Goal: Task Accomplishment & Management: Manage account settings

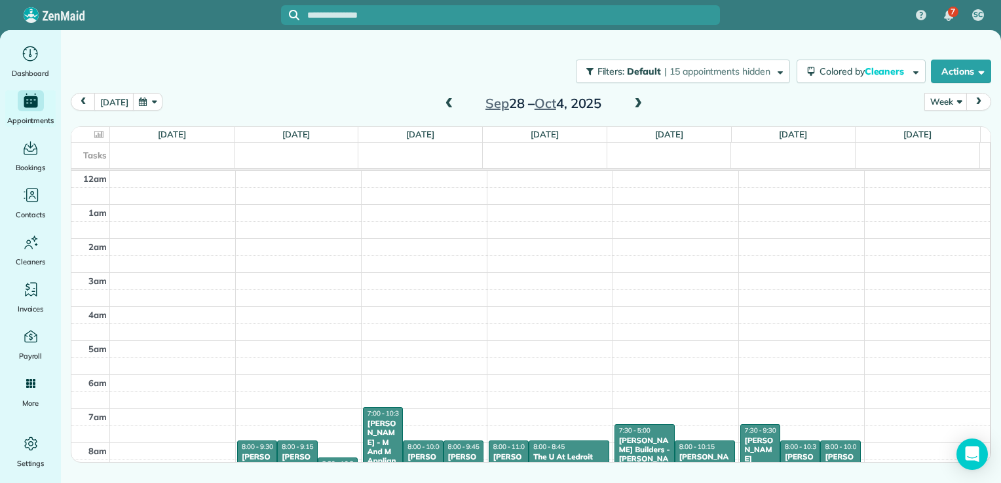
scroll to position [237, 0]
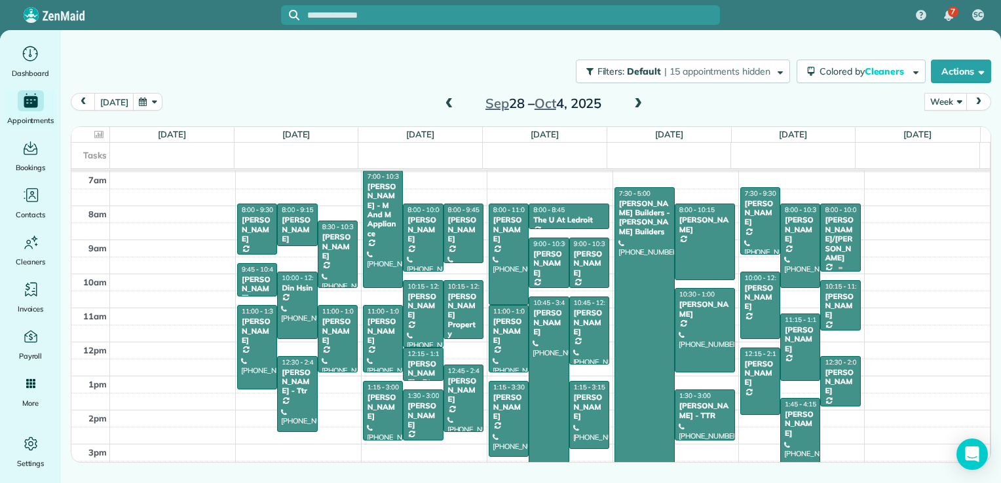
click at [836, 248] on div at bounding box center [840, 237] width 39 height 66
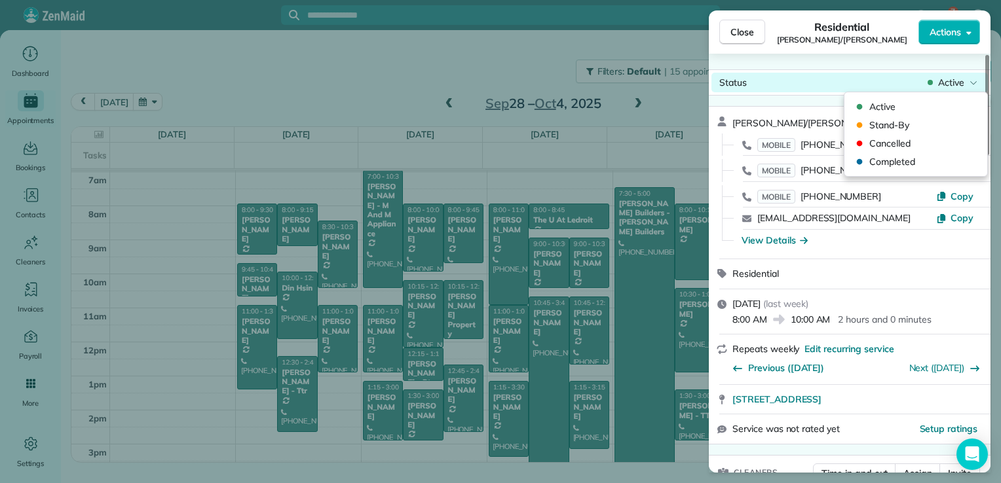
click at [959, 81] on span "Active" at bounding box center [951, 82] width 26 height 13
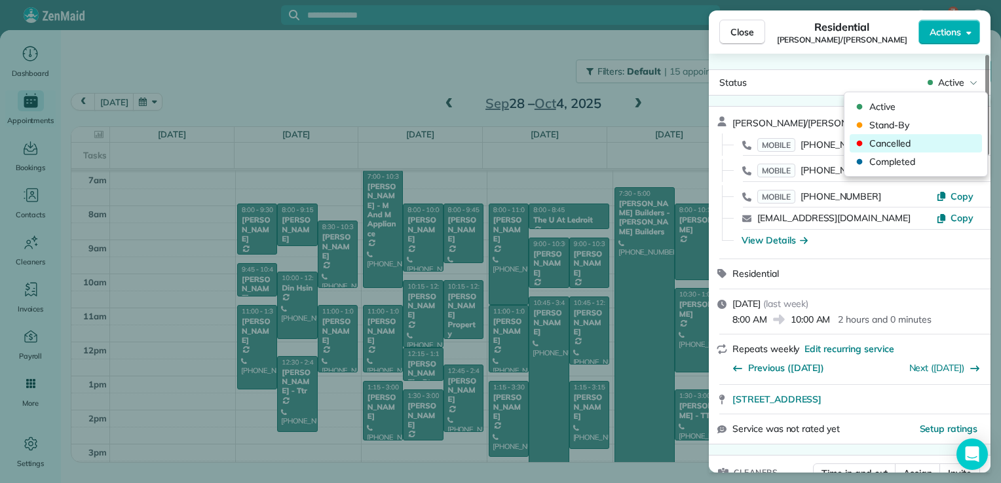
click at [921, 145] on span "Cancelled" at bounding box center [924, 143] width 110 height 13
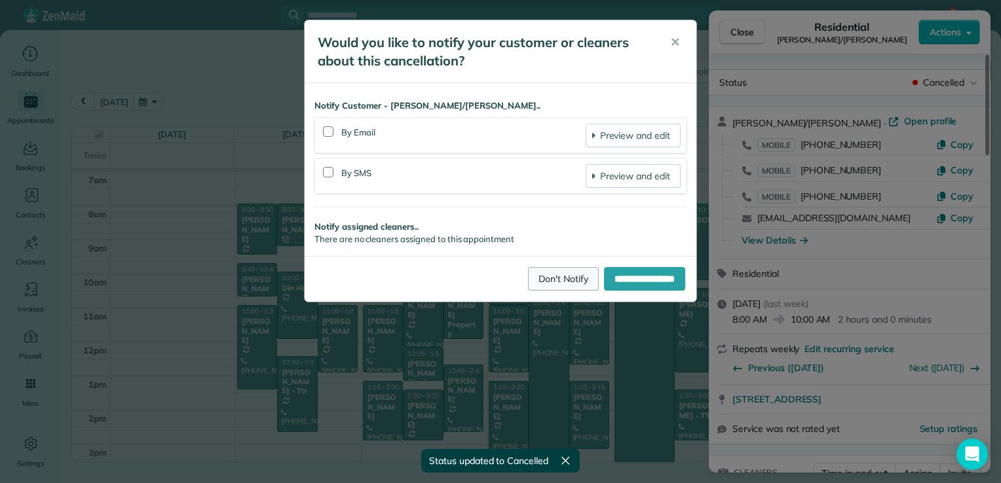
click at [560, 277] on link "Don't Notify" at bounding box center [563, 279] width 71 height 24
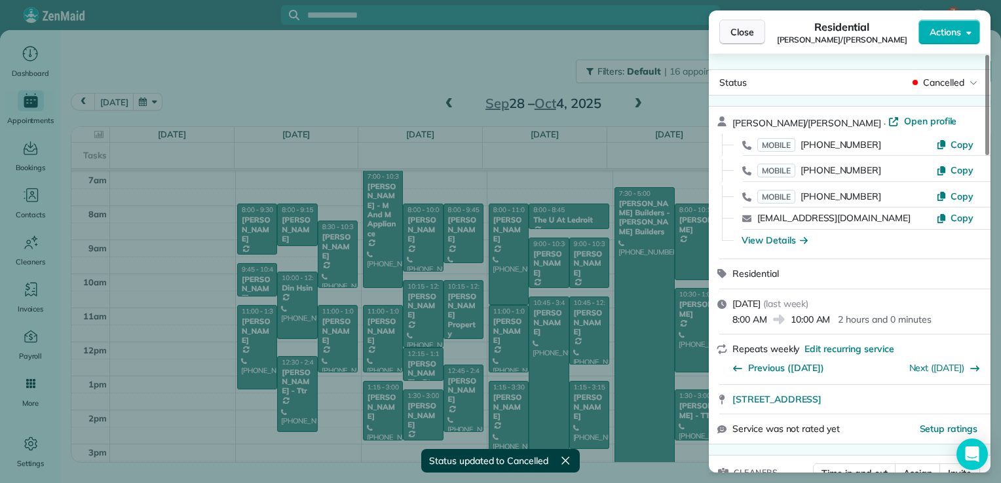
click at [744, 33] on span "Close" at bounding box center [742, 32] width 24 height 13
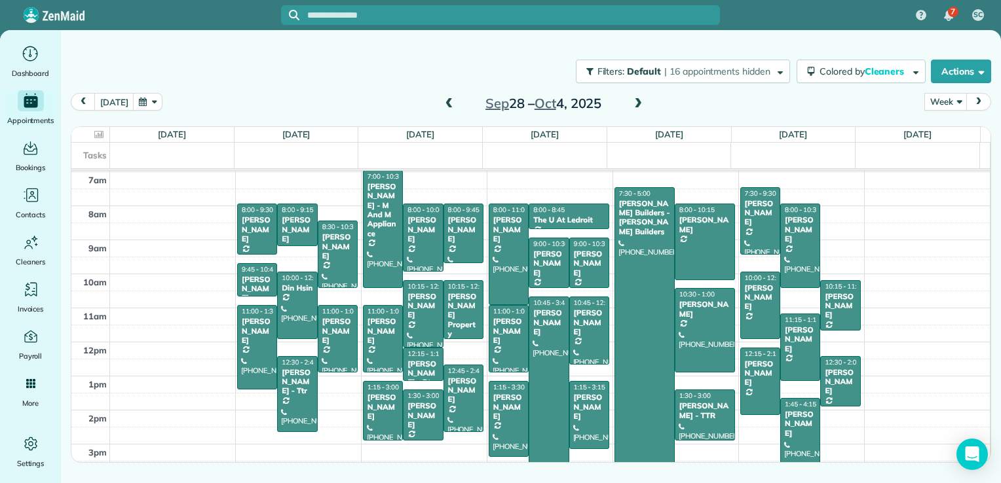
click at [636, 102] on span at bounding box center [638, 104] width 14 height 12
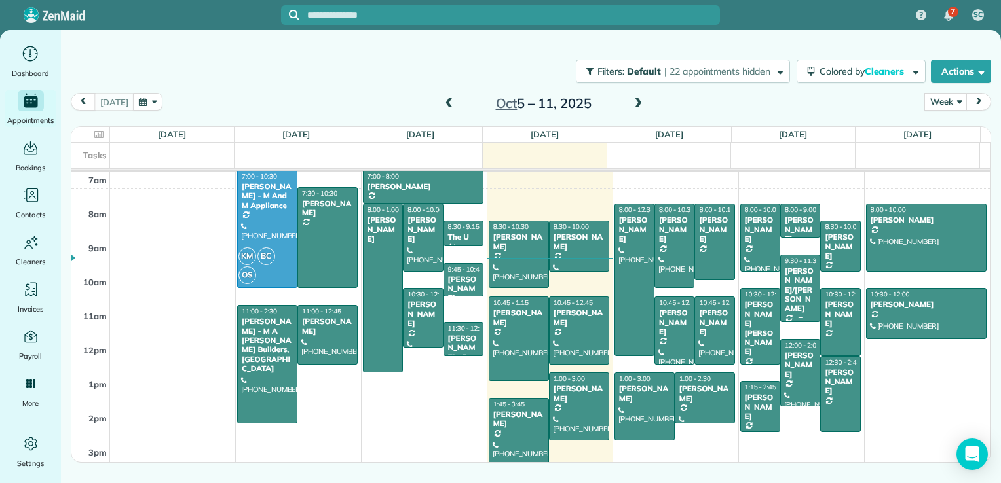
click at [784, 282] on div "[PERSON_NAME]/[PERSON_NAME]" at bounding box center [800, 290] width 32 height 47
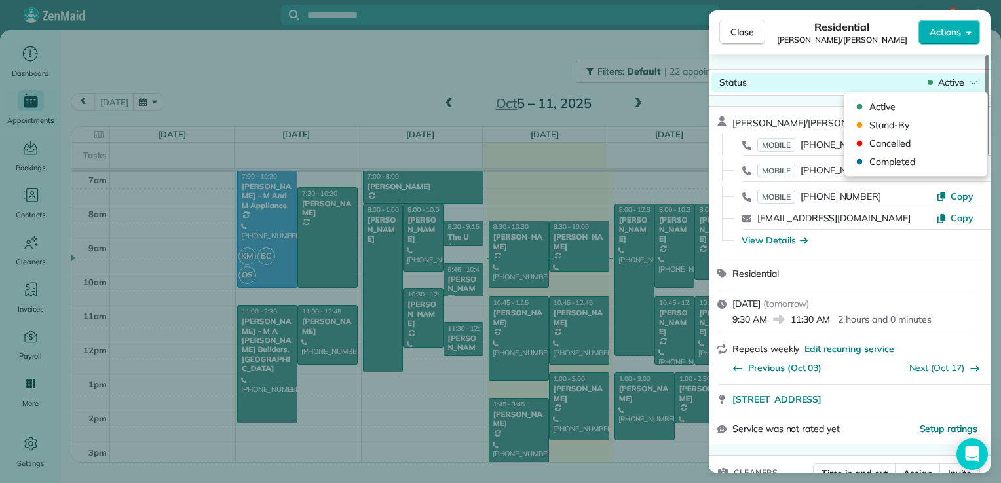
click at [949, 81] on span "Active" at bounding box center [951, 82] width 26 height 13
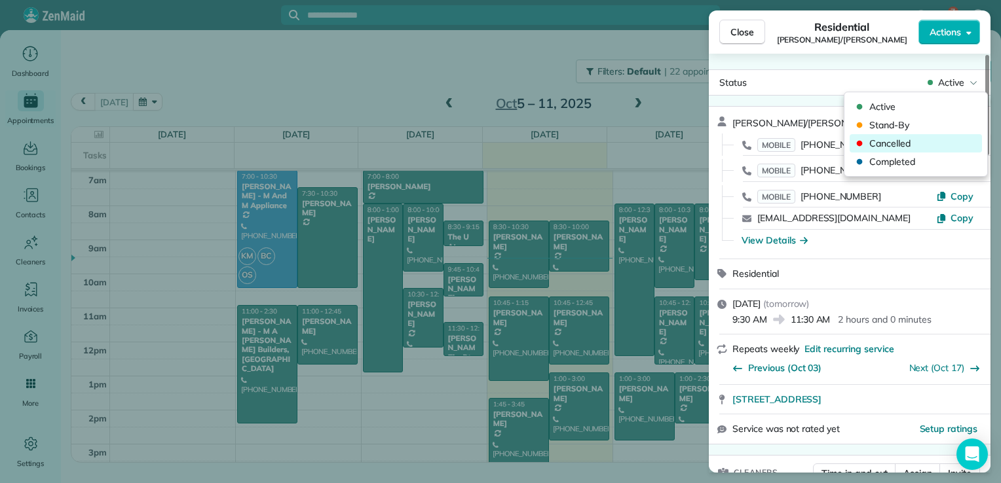
click at [896, 146] on span "Cancelled" at bounding box center [924, 143] width 110 height 13
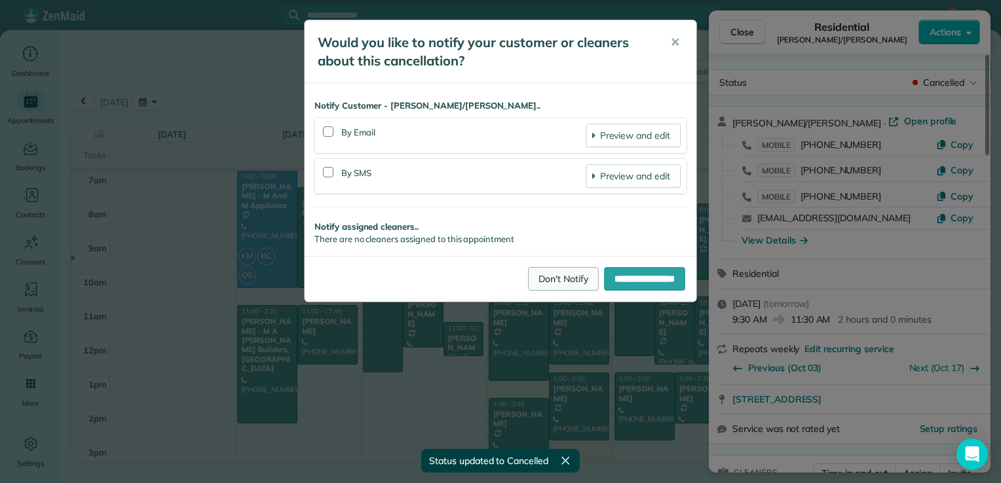
click at [555, 287] on link "Don't Notify" at bounding box center [563, 279] width 71 height 24
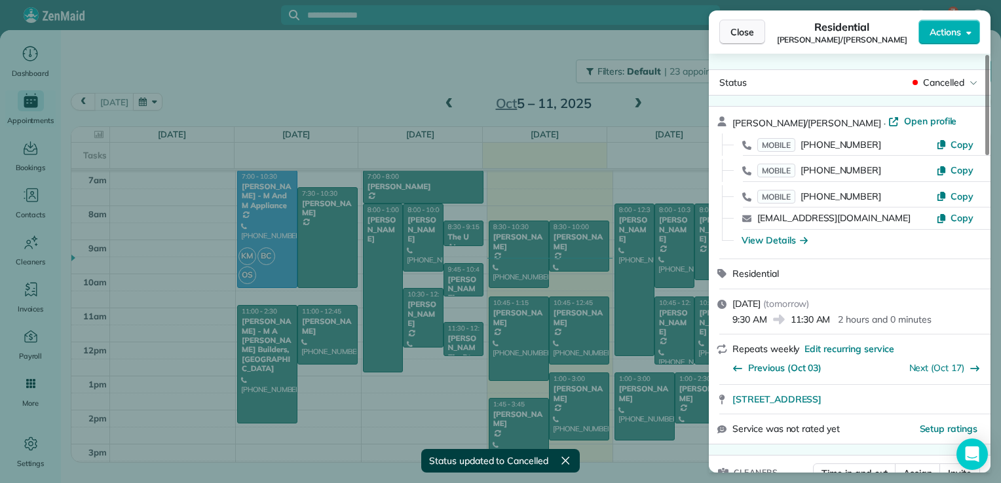
click at [736, 22] on button "Close" at bounding box center [742, 32] width 46 height 25
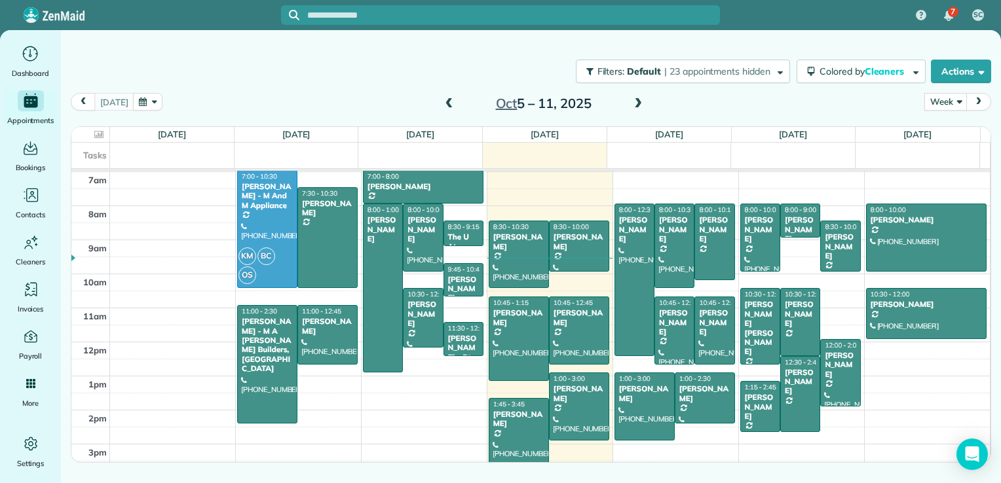
drag, startPoint x: 810, startPoint y: 308, endPoint x: 809, endPoint y: 272, distance: 35.4
click at [828, 187] on div "12am 1am 2am 3am 4am 5am 6am 7am 8am 9am 10am 11am 12pm 1pm 2pm 3pm 4pm 5pm KM …" at bounding box center [530, 240] width 918 height 612
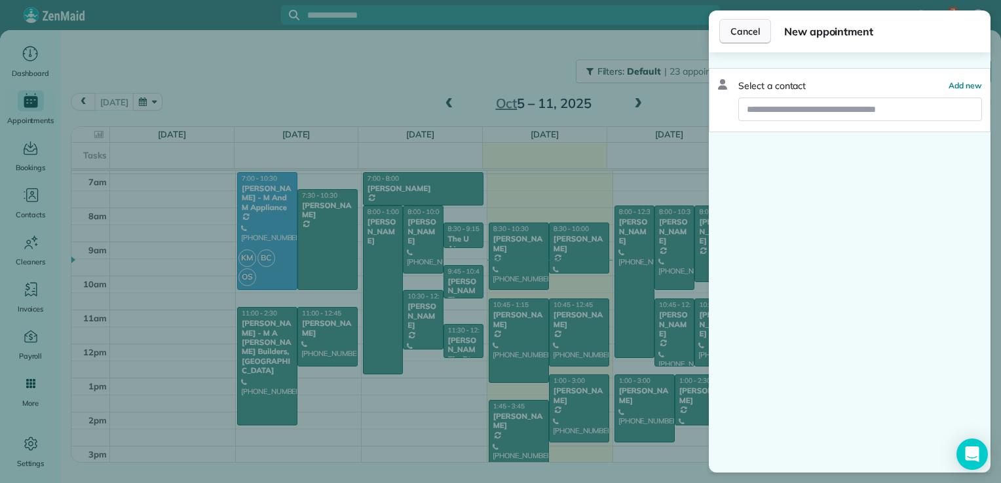
click at [741, 37] on span "Cancel" at bounding box center [744, 31] width 29 height 13
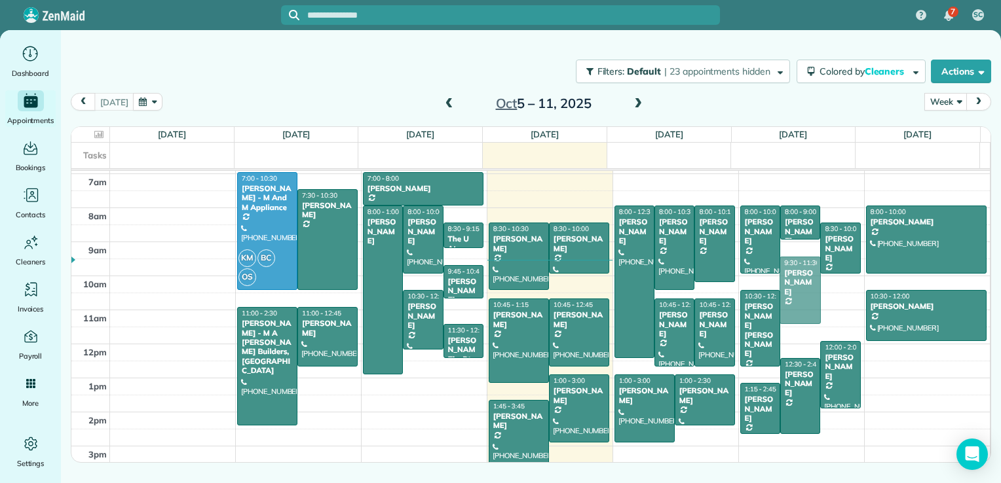
drag, startPoint x: 788, startPoint y: 322, endPoint x: 781, endPoint y: 286, distance: 36.7
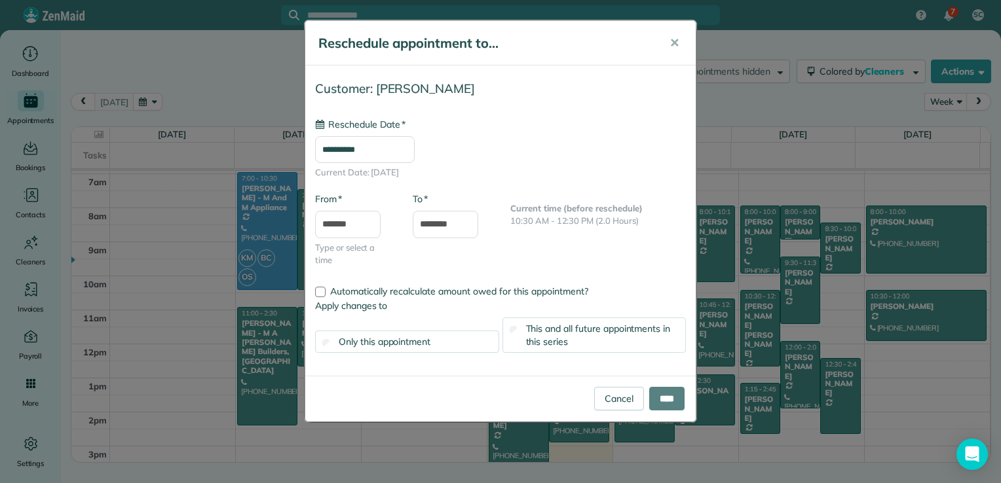
type input "**********"
click at [652, 384] on div "Cancel ****" at bounding box center [500, 399] width 390 height 46
click at [654, 387] on input "****" at bounding box center [666, 399] width 35 height 24
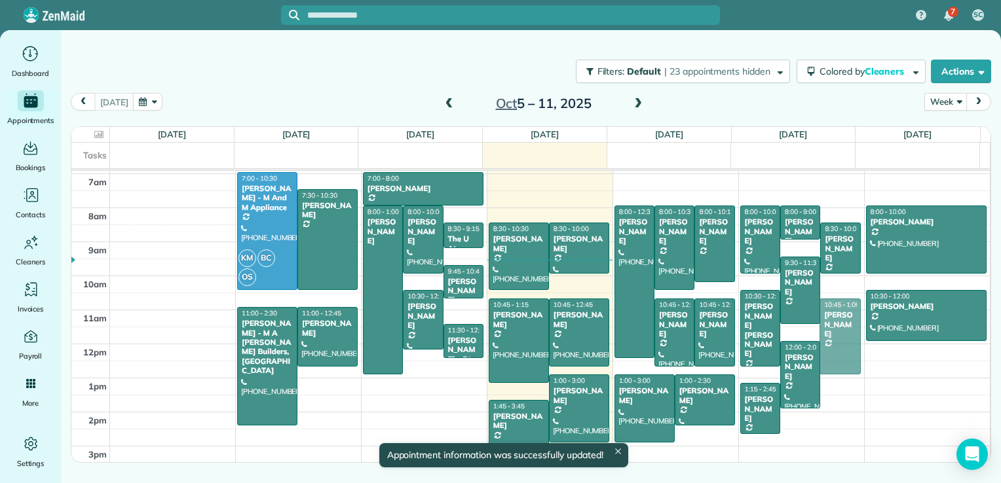
drag, startPoint x: 836, startPoint y: 414, endPoint x: 836, endPoint y: 359, distance: 55.0
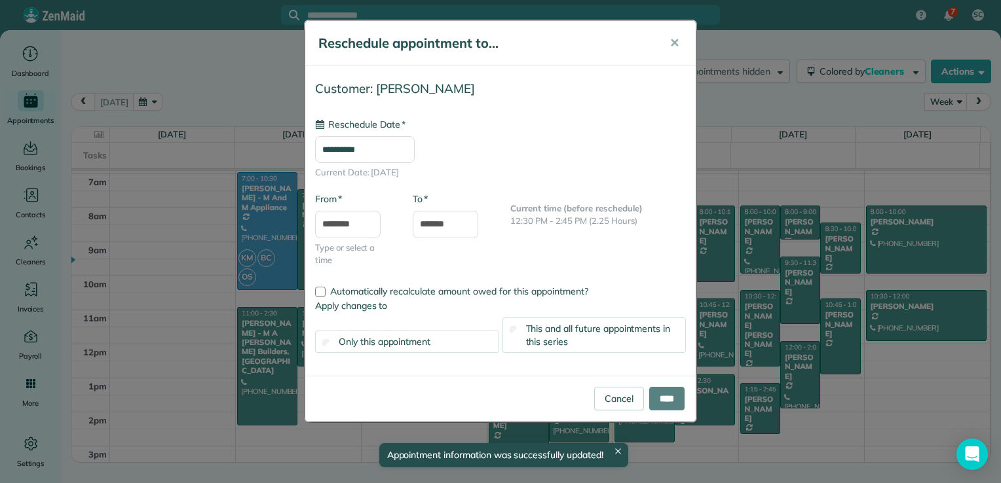
type input "**********"
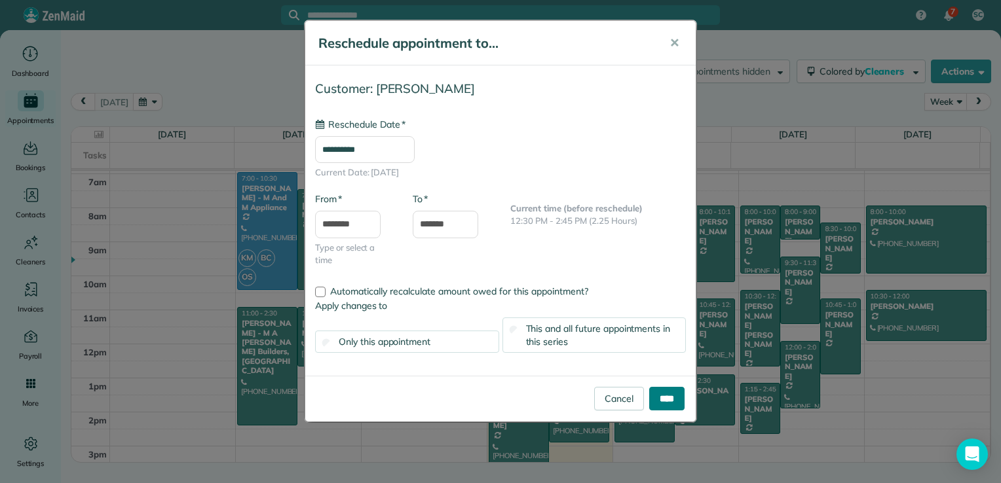
click at [660, 391] on input "****" at bounding box center [666, 399] width 35 height 24
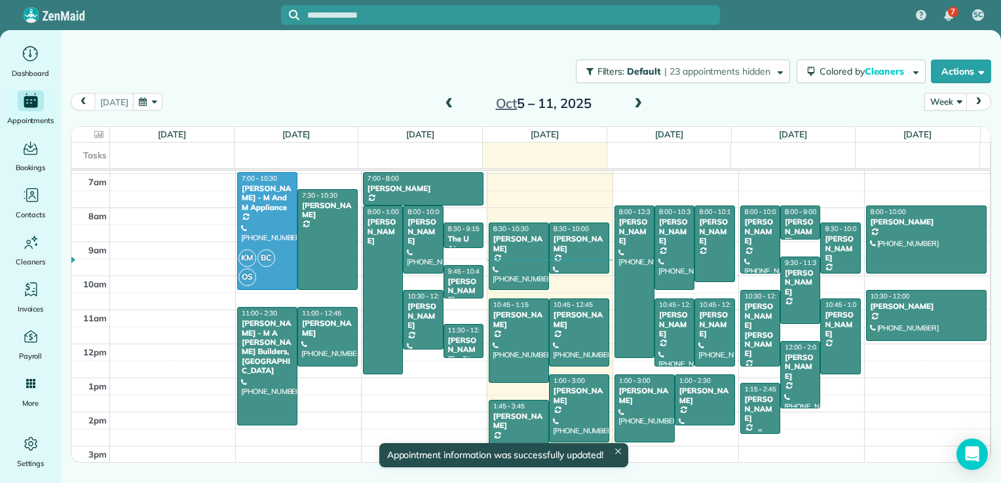
click at [744, 409] on div "[PERSON_NAME]" at bounding box center [760, 409] width 32 height 28
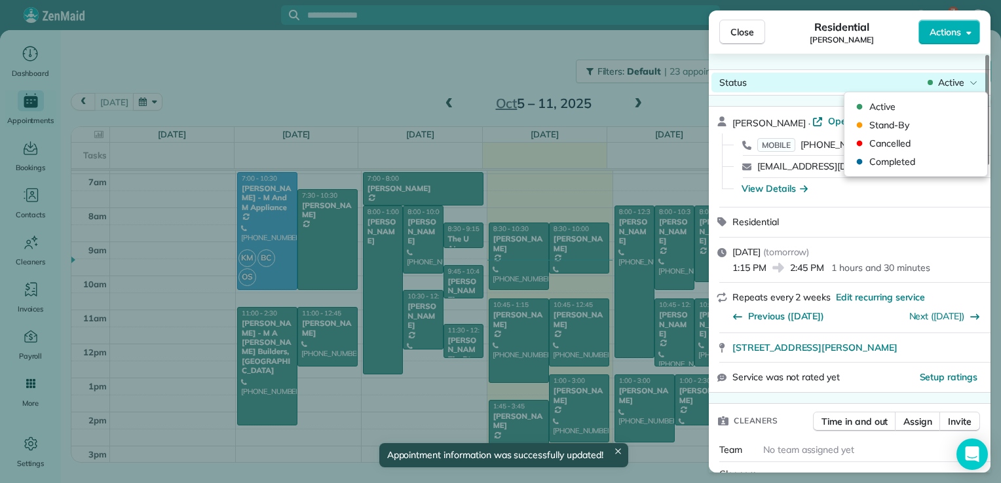
click at [970, 90] on div "Status Active" at bounding box center [849, 83] width 276 height 20
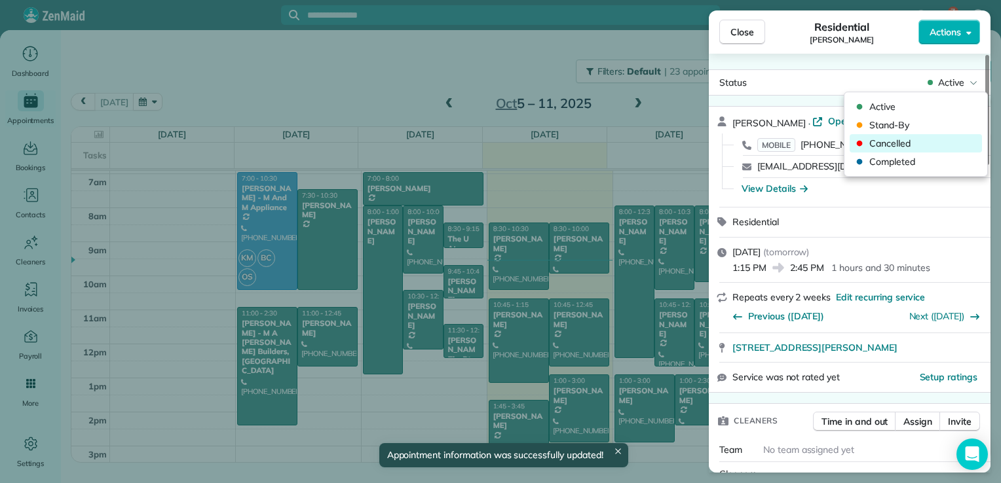
click at [931, 143] on span "Cancelled" at bounding box center [924, 143] width 110 height 13
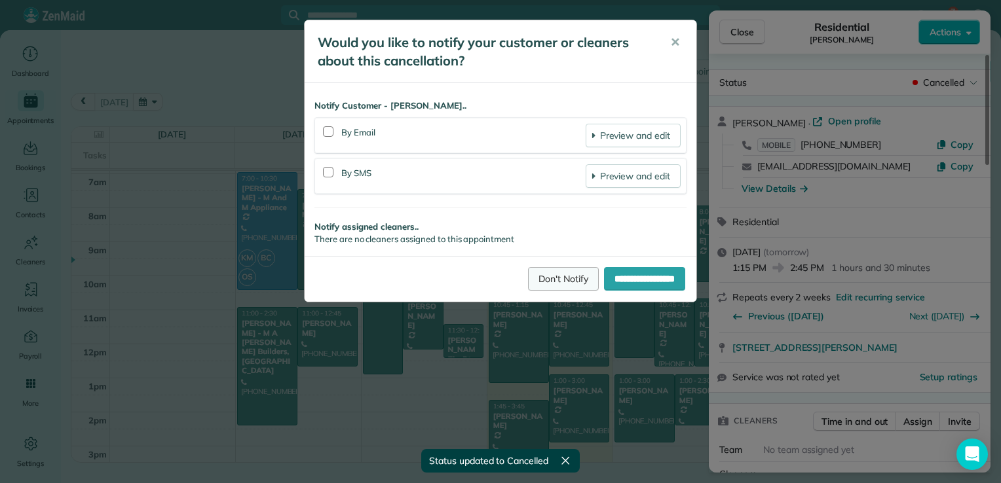
click at [567, 274] on link "Don't Notify" at bounding box center [563, 279] width 71 height 24
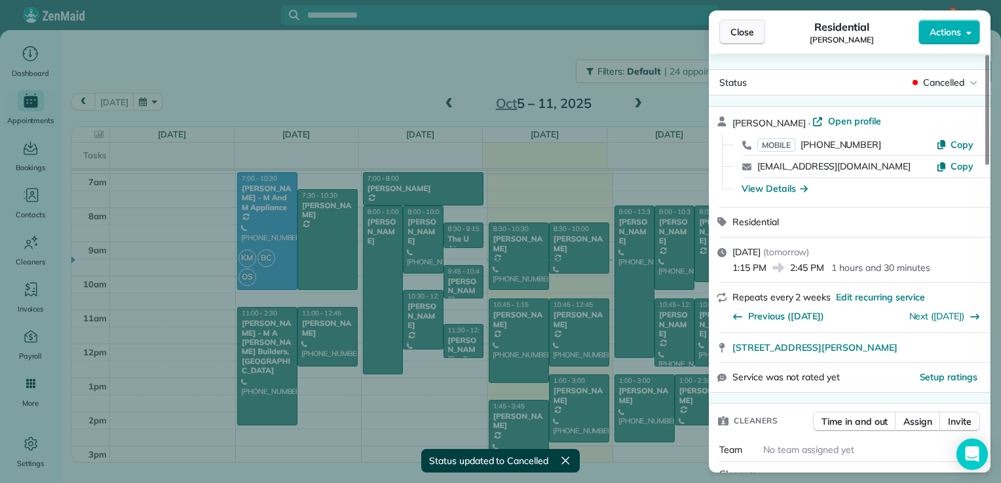
click at [739, 43] on button "Close" at bounding box center [742, 32] width 46 height 25
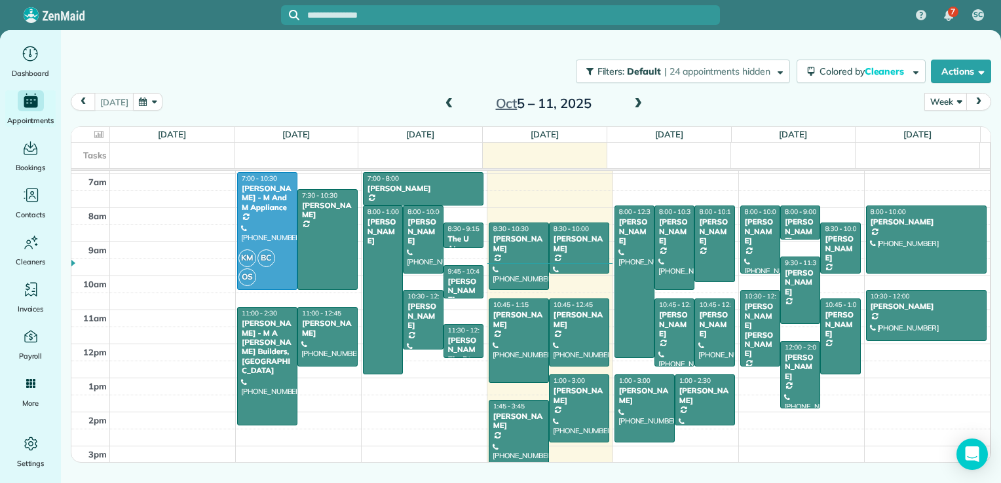
click at [636, 106] on span at bounding box center [638, 104] width 14 height 12
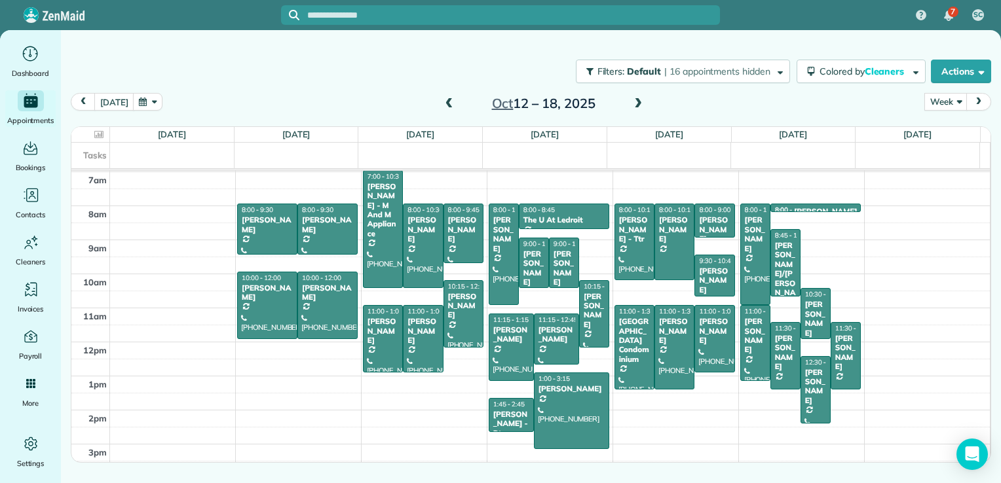
click at [447, 106] on span at bounding box center [449, 104] width 14 height 12
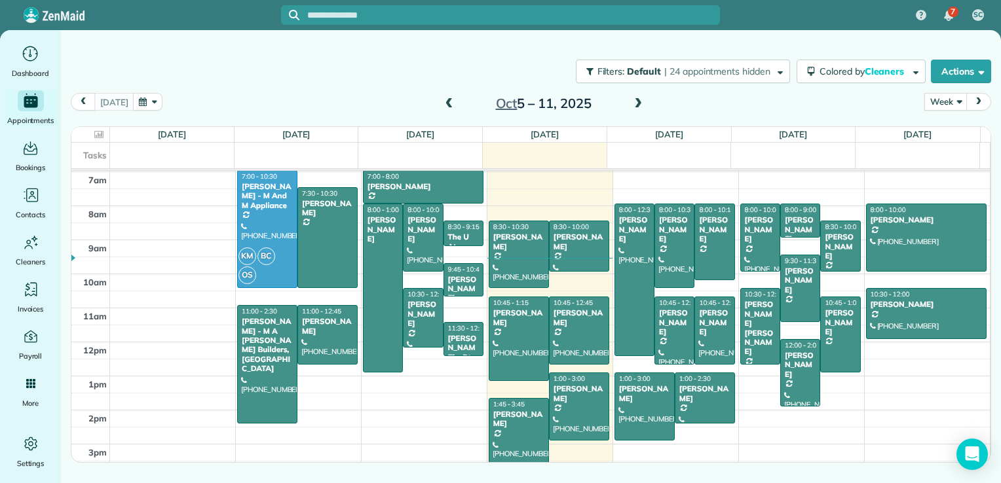
click at [447, 106] on span at bounding box center [449, 104] width 14 height 12
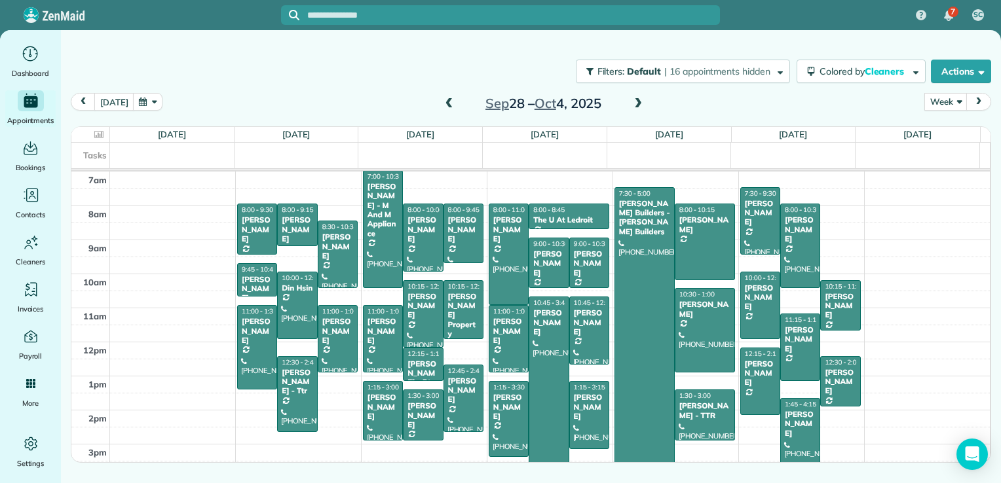
click at [446, 106] on span at bounding box center [449, 104] width 14 height 12
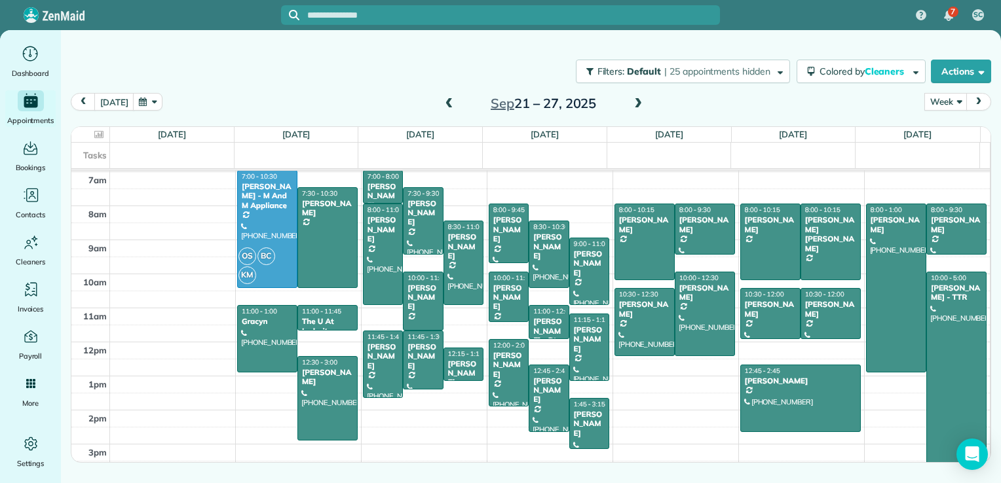
click at [446, 106] on span at bounding box center [449, 104] width 14 height 12
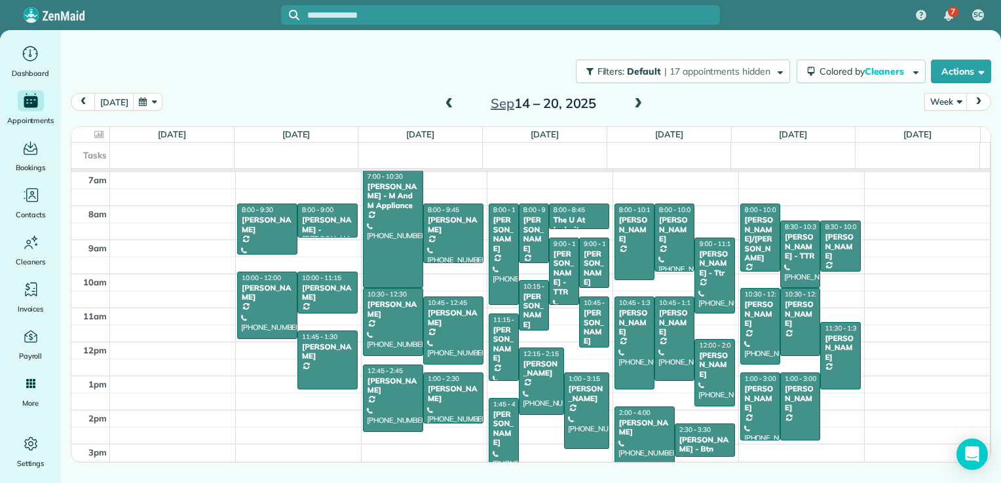
click at [634, 106] on span at bounding box center [638, 104] width 14 height 12
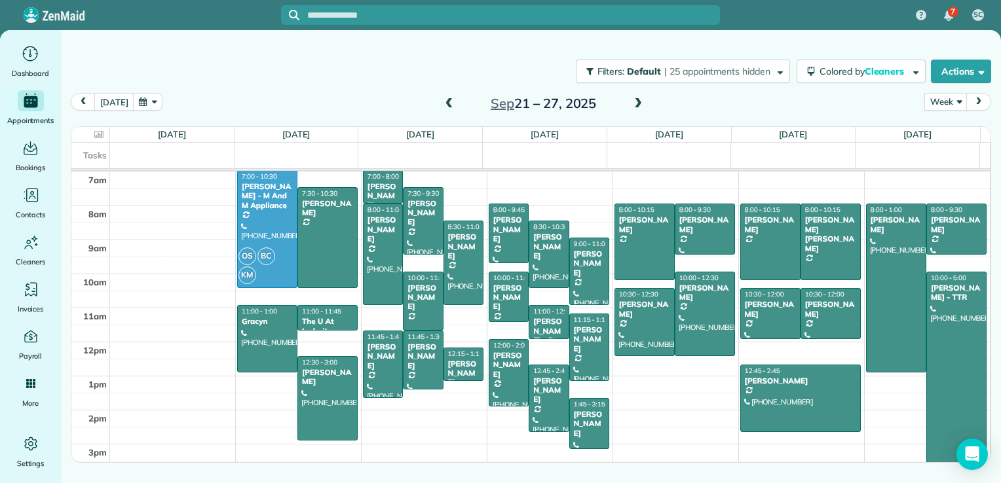
click at [634, 106] on span at bounding box center [638, 104] width 14 height 12
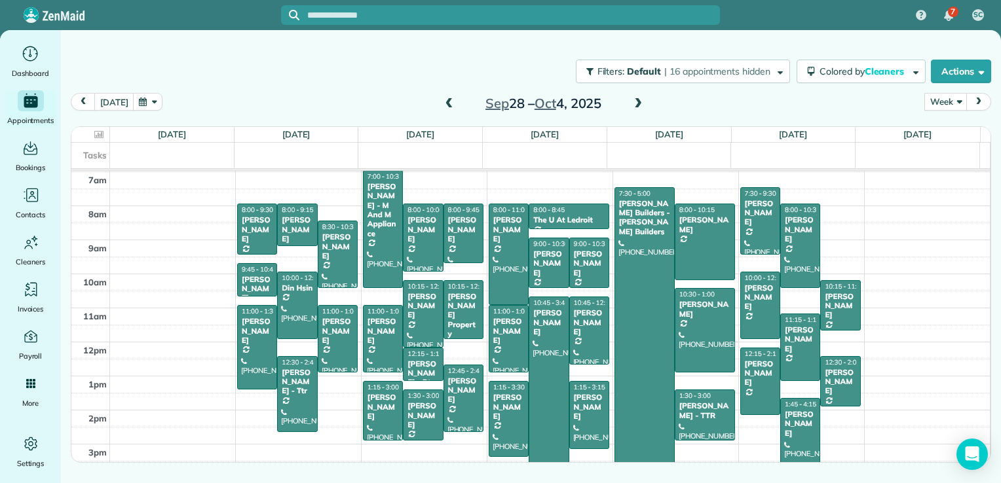
click at [634, 106] on span at bounding box center [638, 104] width 14 height 12
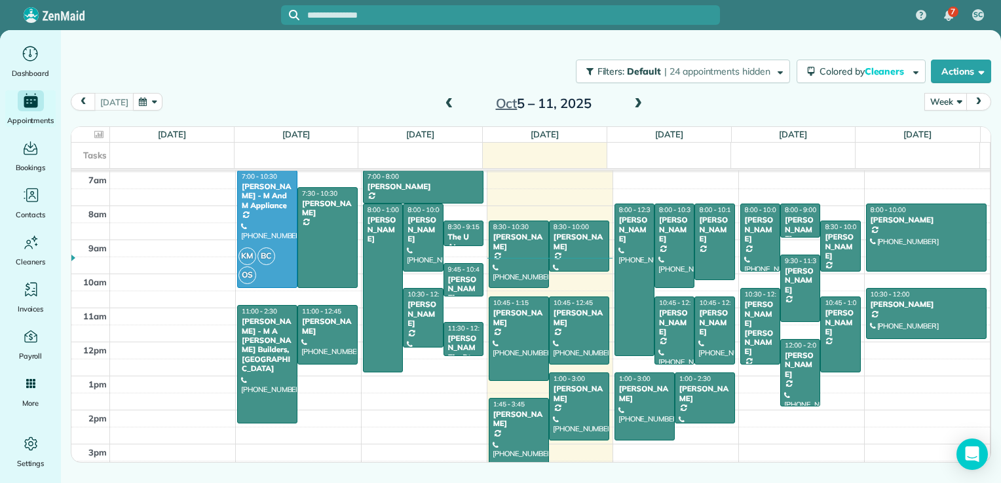
click at [442, 105] on span at bounding box center [449, 104] width 14 height 12
